Goal: Information Seeking & Learning: Check status

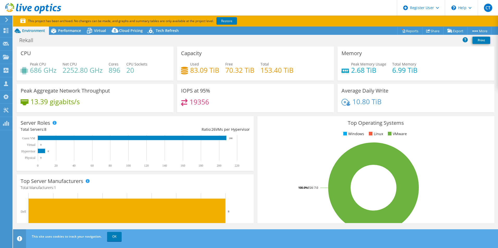
select select "USD"
